Goal: Task Accomplishment & Management: Manage account settings

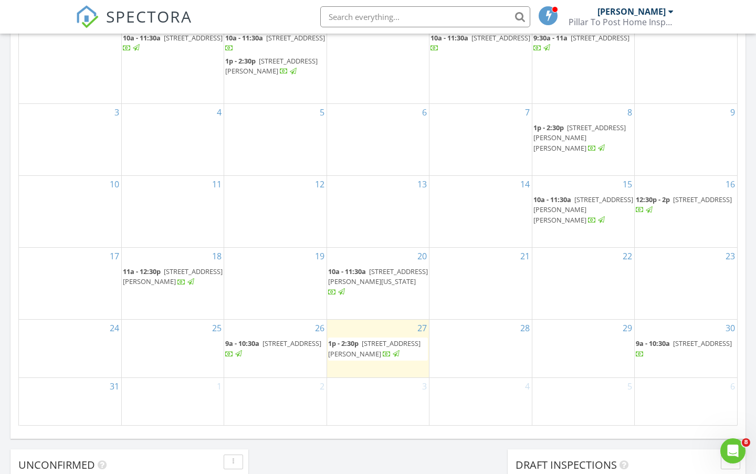
scroll to position [561, 0]
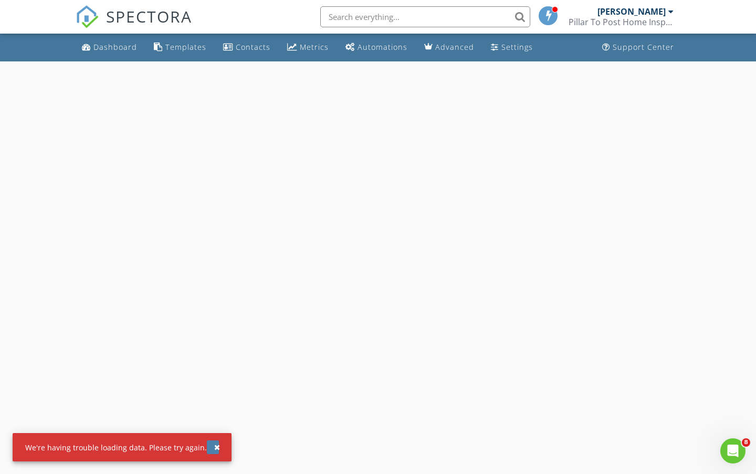
click at [214, 447] on div "button" at bounding box center [217, 447] width 6 height 7
click at [214, 444] on div "button" at bounding box center [217, 447] width 6 height 7
click at [115, 46] on div "Dashboard" at bounding box center [116, 47] width 44 height 10
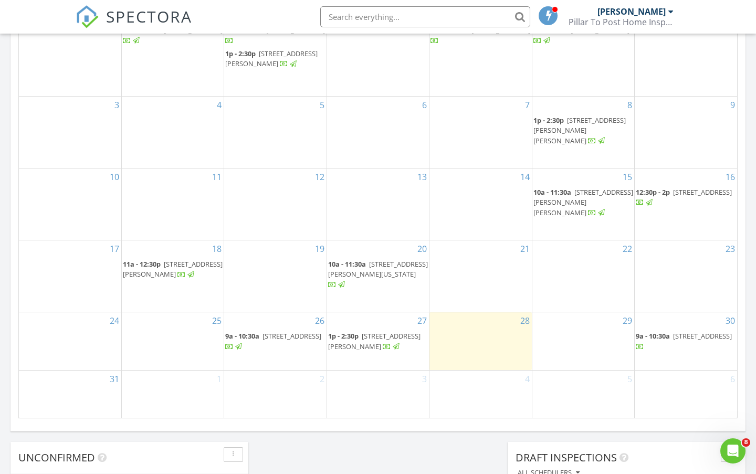
scroll to position [613, 0]
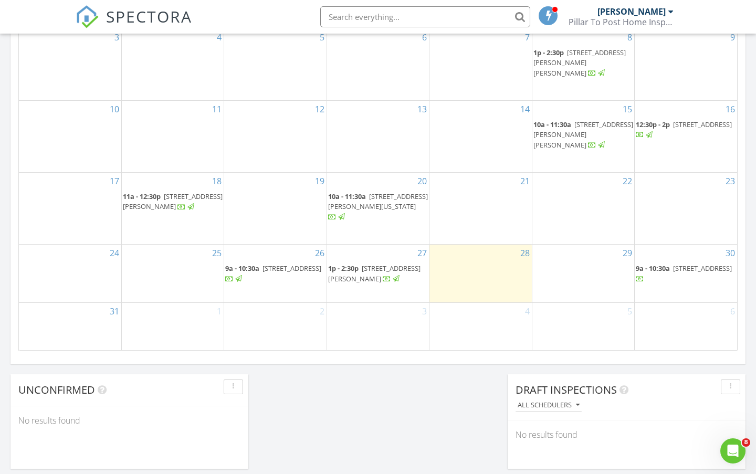
click at [632, 20] on div "Pillar To Post Home Inspectors - The [PERSON_NAME] Team" at bounding box center [621, 22] width 105 height 11
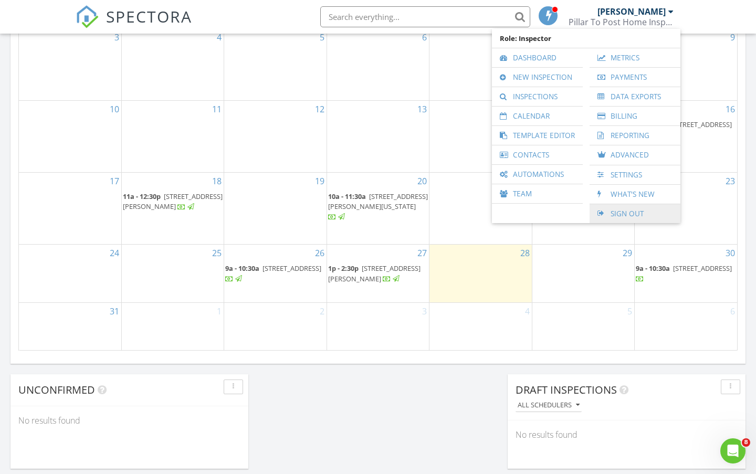
click at [649, 218] on link "Sign Out" at bounding box center [635, 213] width 80 height 19
